Goal: Task Accomplishment & Management: Use online tool/utility

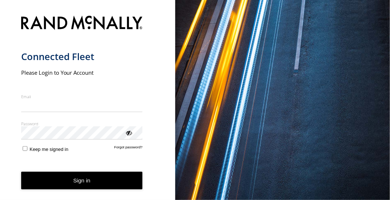
type input "**********"
click at [68, 183] on button "Sign in" at bounding box center [82, 180] width 122 height 18
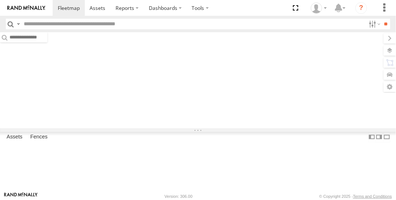
click at [79, 145] on div "Assets Fences Fence Mgt Route Mgt" at bounding box center [198, 139] width 396 height 14
